Goal: Task Accomplishment & Management: Manage account settings

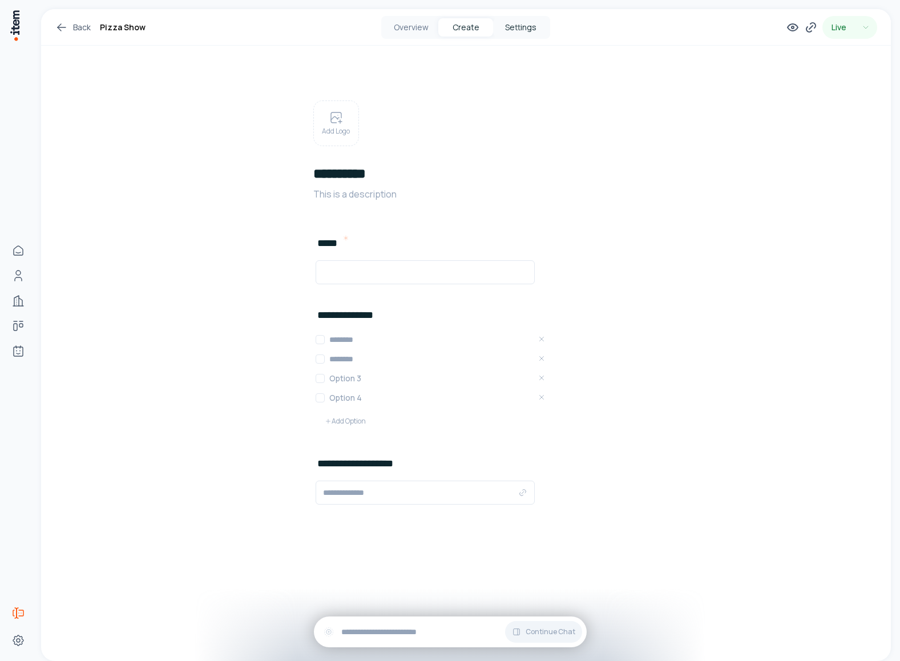
click at [507, 29] on button "Settings" at bounding box center [520, 27] width 55 height 18
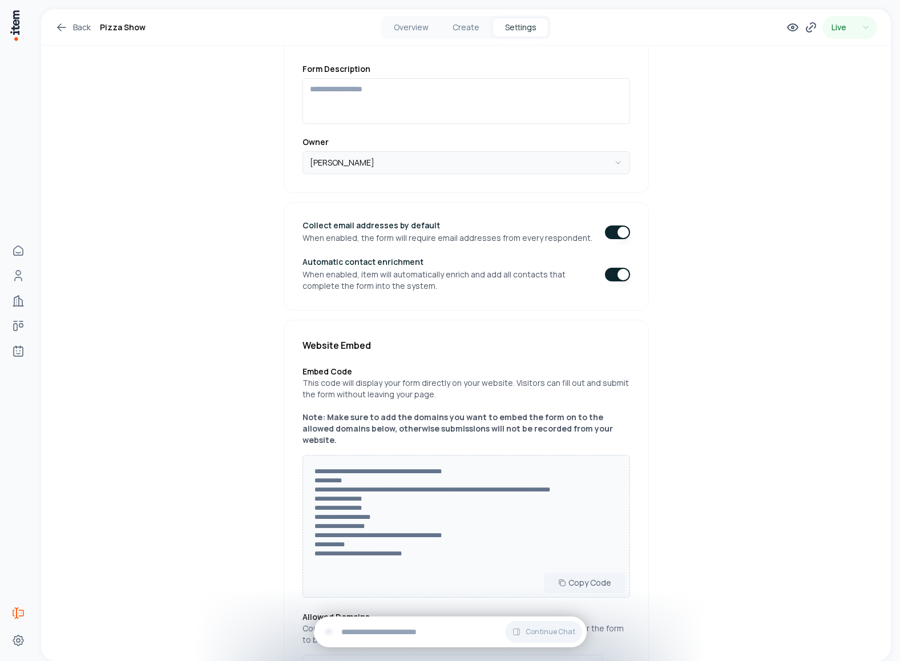
scroll to position [281, 0]
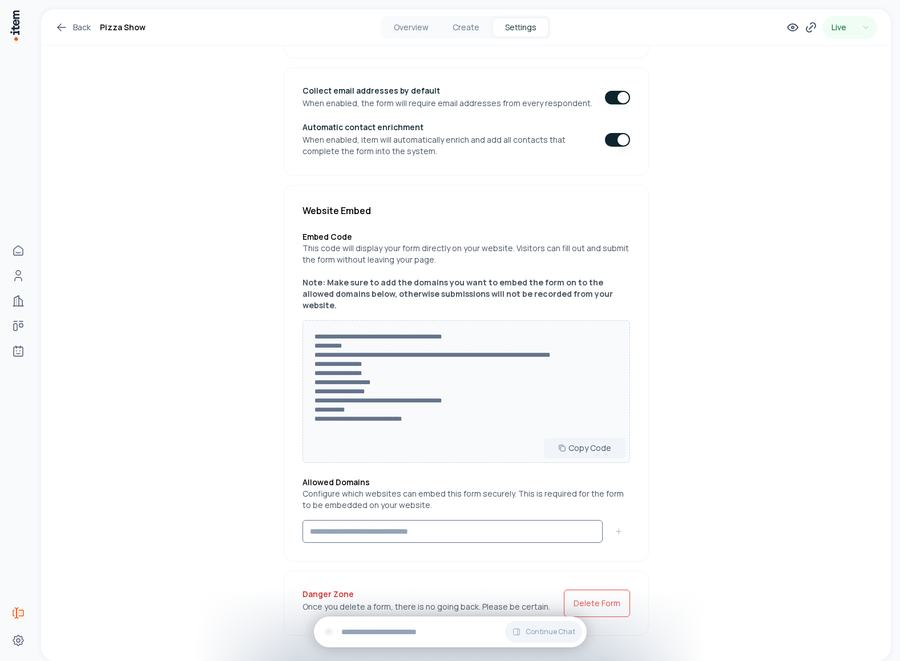
click at [364, 520] on input at bounding box center [453, 531] width 300 height 23
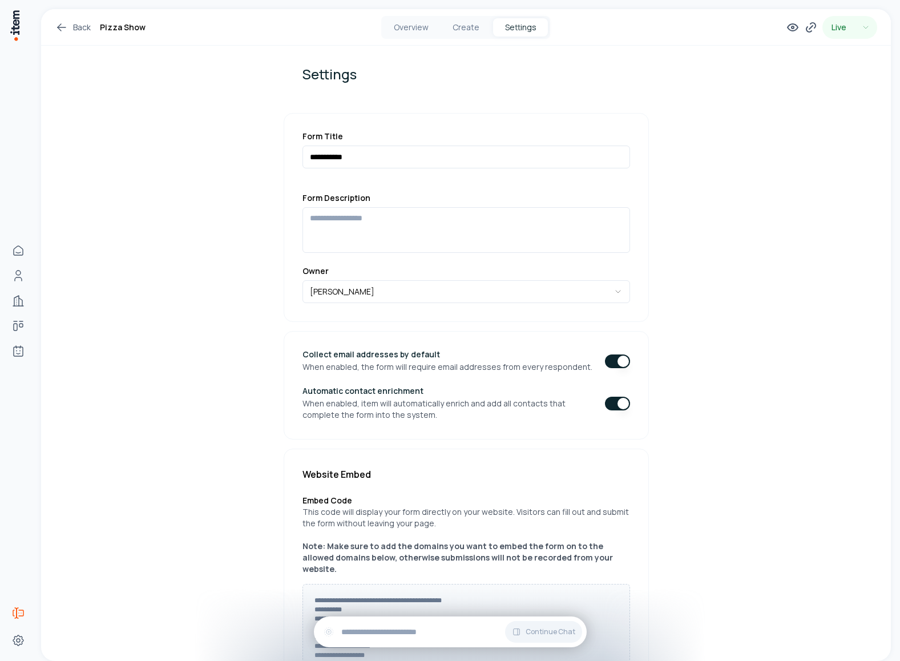
scroll to position [0, 0]
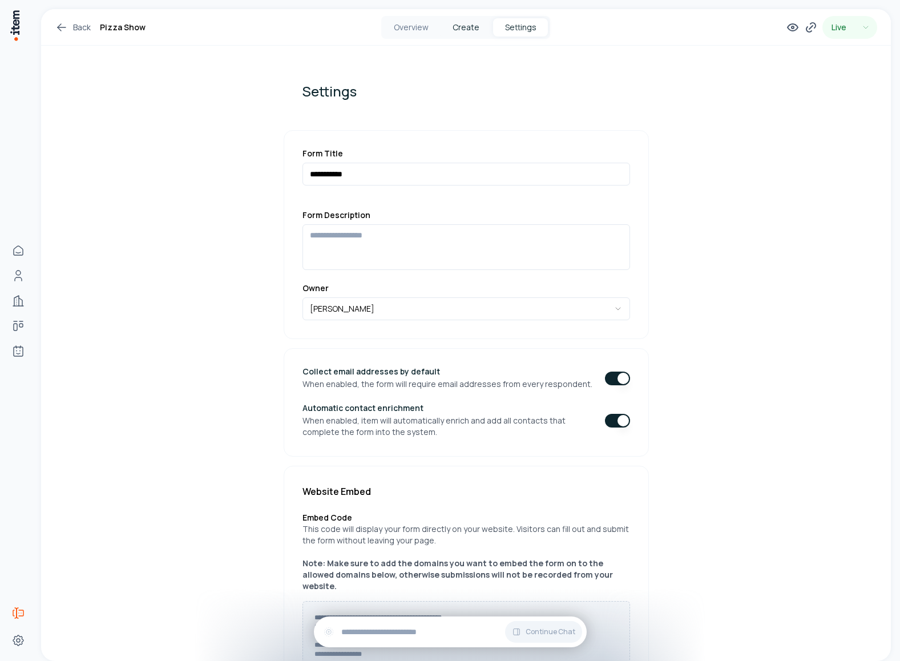
click at [473, 25] on button "Create" at bounding box center [465, 27] width 55 height 18
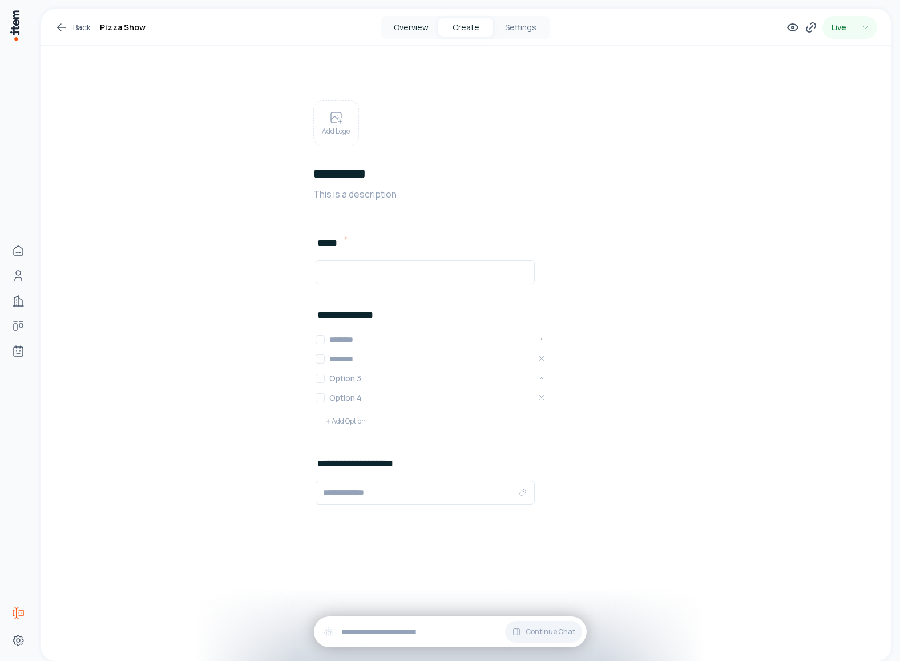
click at [419, 28] on button "Overview" at bounding box center [411, 27] width 55 height 18
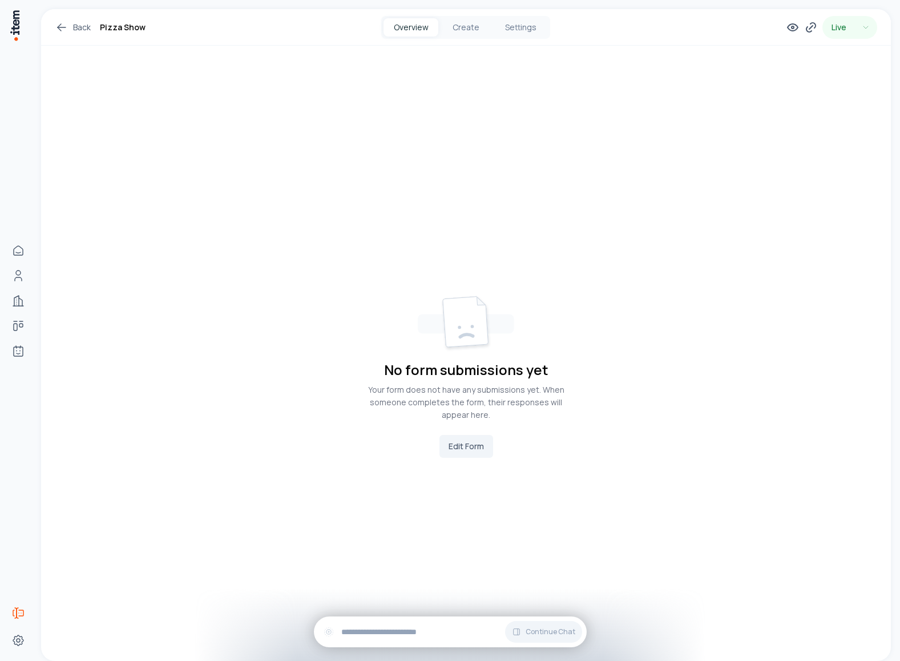
click at [71, 28] on link "Back" at bounding box center [73, 28] width 36 height 14
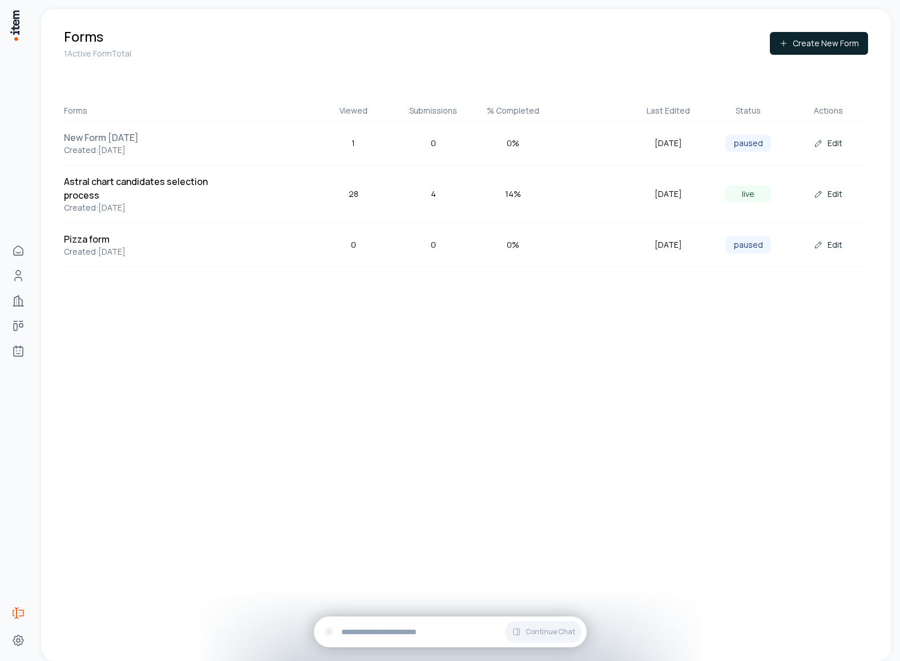
click at [138, 136] on h5 "New Form [DATE]" at bounding box center [151, 138] width 174 height 14
click at [828, 142] on button "Edit" at bounding box center [828, 143] width 47 height 23
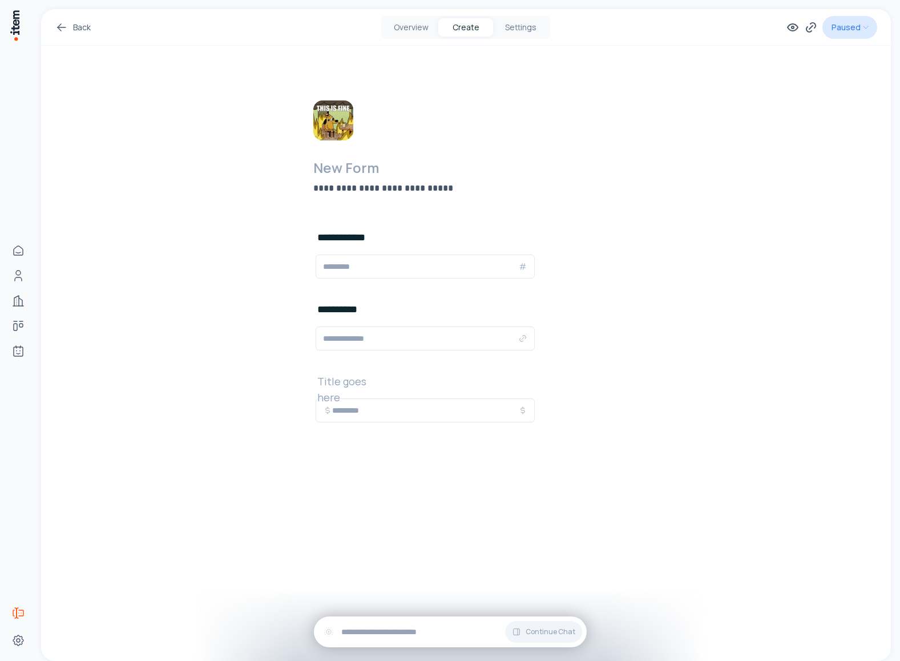
click at [862, 25] on html "**********" at bounding box center [450, 330] width 900 height 661
click at [664, 62] on html "**********" at bounding box center [450, 330] width 900 height 661
click at [504, 32] on button "Settings" at bounding box center [520, 27] width 55 height 18
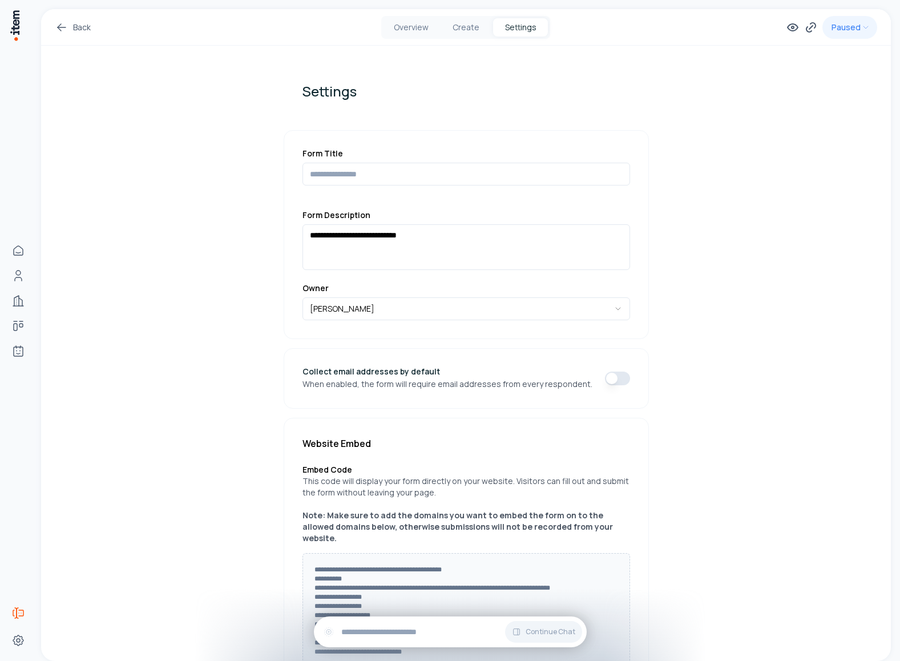
scroll to position [233, 0]
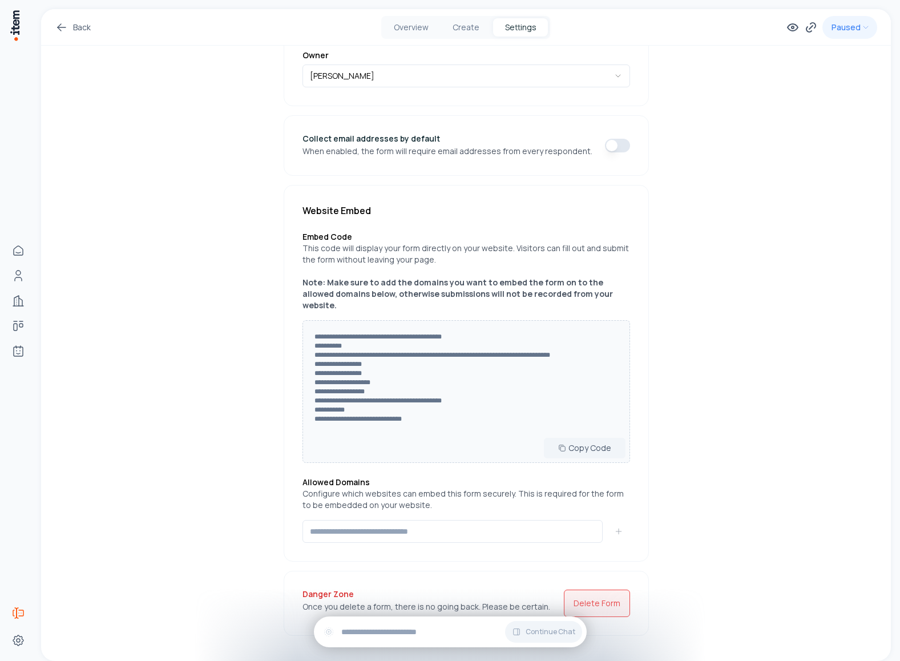
click at [599, 594] on button "Delete Form" at bounding box center [597, 603] width 66 height 27
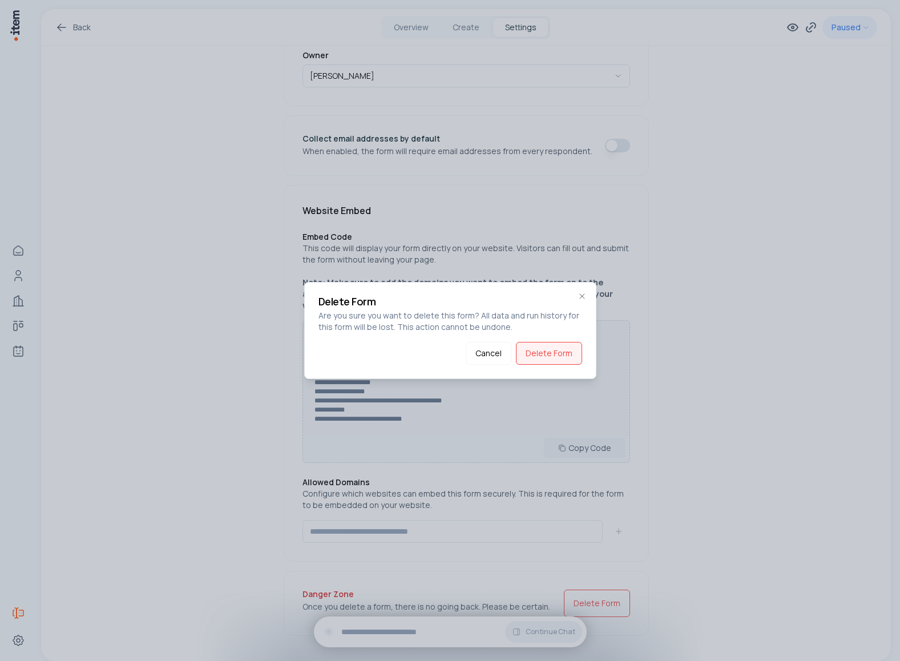
click at [543, 359] on button "Delete Form" at bounding box center [549, 353] width 66 height 23
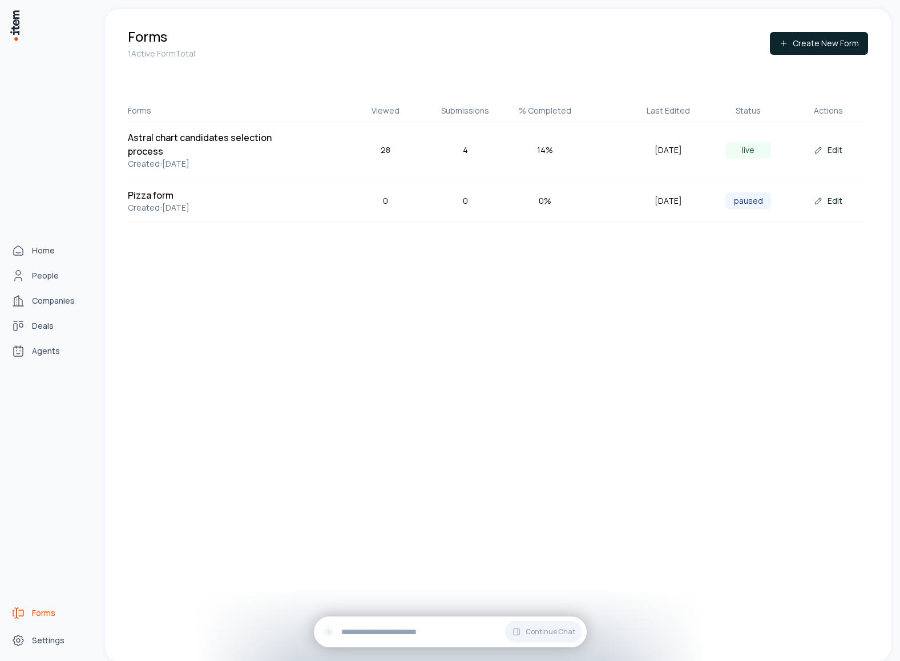
click at [19, 26] on img at bounding box center [14, 25] width 11 height 33
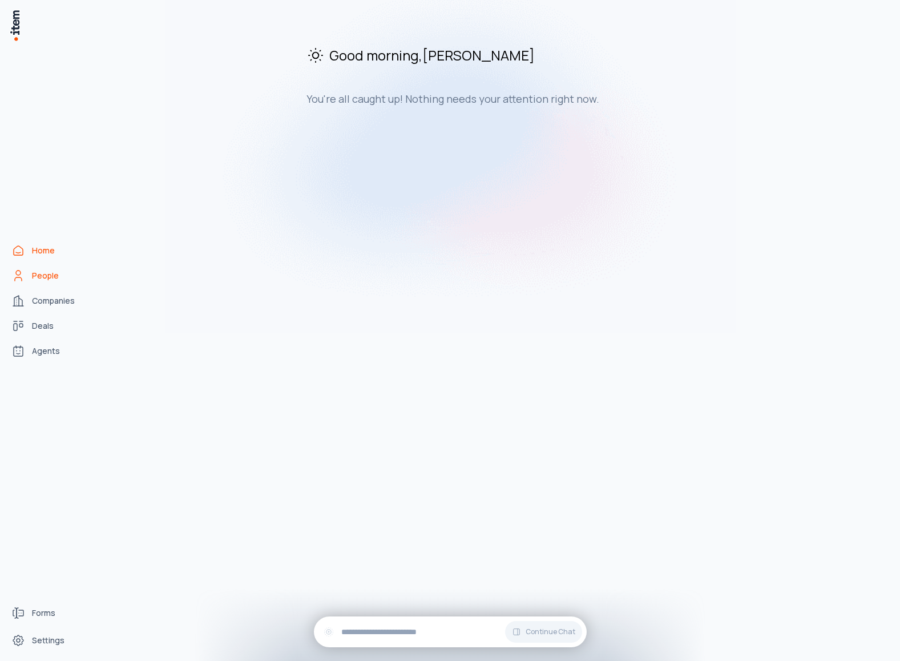
click at [49, 271] on span "People" at bounding box center [45, 275] width 27 height 11
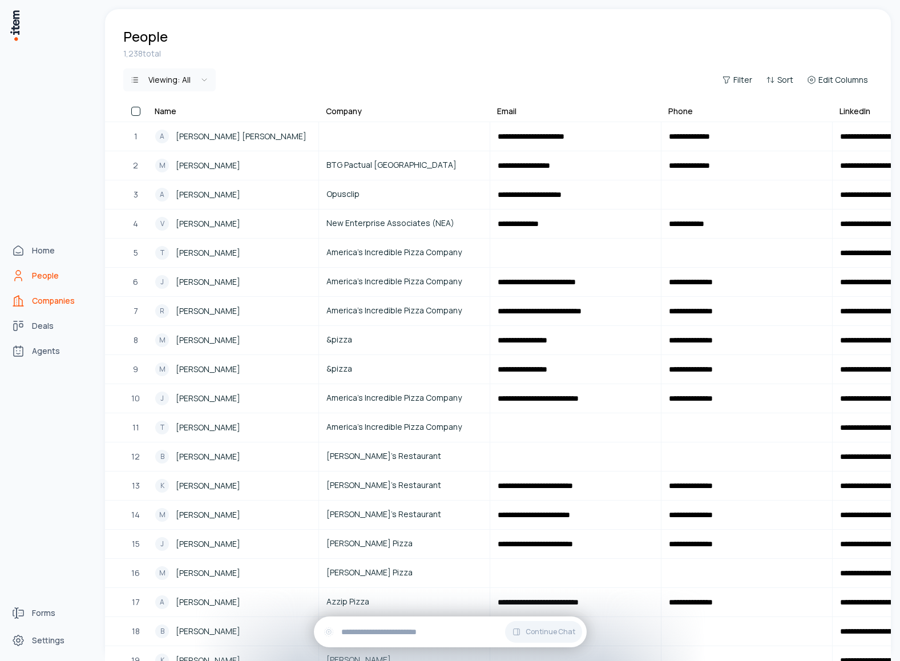
click at [50, 304] on span "Companies" at bounding box center [53, 300] width 43 height 11
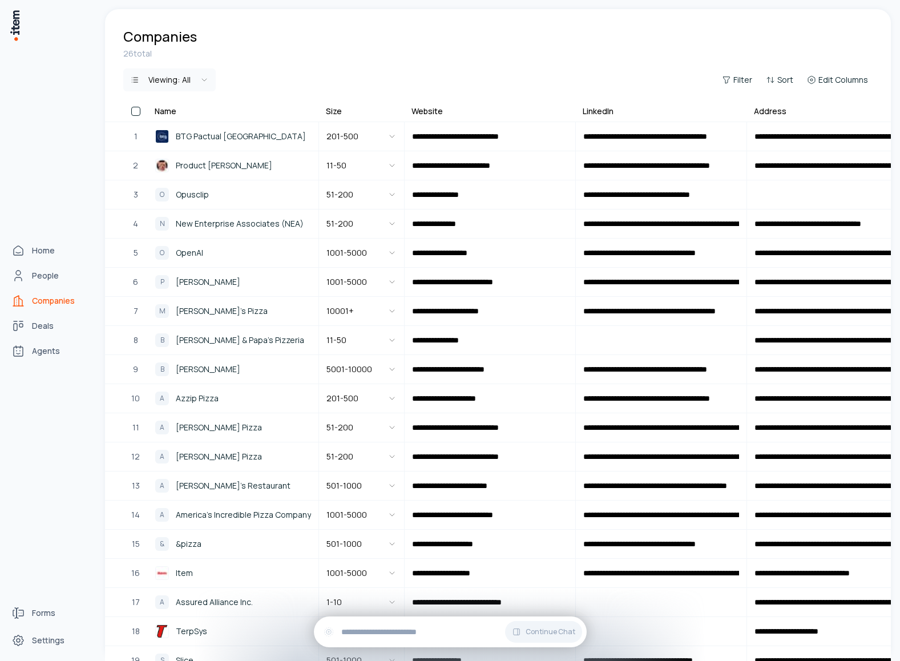
click at [13, 19] on img at bounding box center [14, 25] width 11 height 33
